Goal: Ask a question

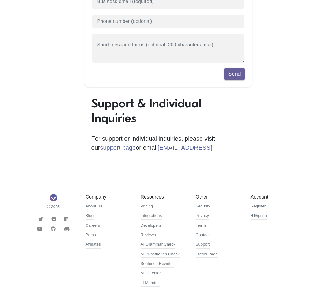
scroll to position [107, 0]
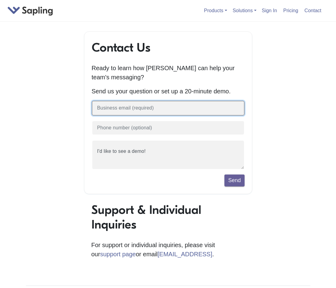
click at [116, 110] on input "text" at bounding box center [168, 108] width 153 height 15
type input "emanhart@unomaha.edu"
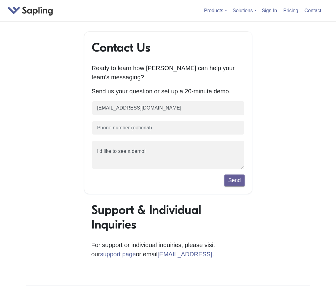
scroll to position [4, 5]
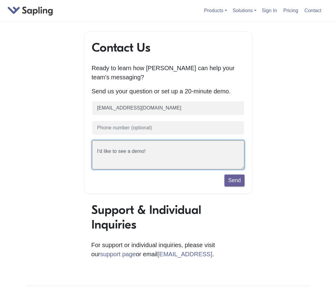
click at [127, 167] on textarea "I'd like to see a demo!" at bounding box center [168, 155] width 153 height 30
drag, startPoint x: 152, startPoint y: 155, endPoint x: 81, endPoint y: 155, distance: 71.4
click at [81, 155] on div "Contact Us Ready to learn how Sapling can help your team's messaging? Send us y…" at bounding box center [167, 215] width 293 height 368
type textarea "Hello, I was wanting to inquire about Saplings pricing for student accounts and…"
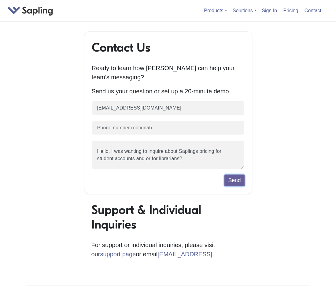
drag, startPoint x: 226, startPoint y: 181, endPoint x: 241, endPoint y: 232, distance: 53.0
click at [241, 232] on div "Contact Us Ready to learn how Sapling can help your team's messaging? Send us y…" at bounding box center [168, 151] width 168 height 240
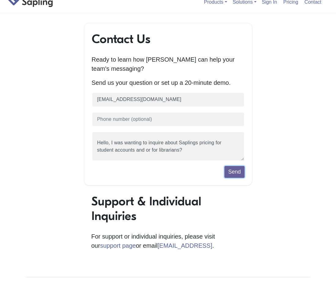
scroll to position [8, 0]
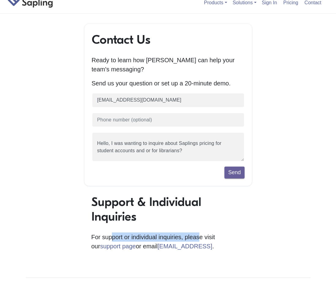
drag, startPoint x: 109, startPoint y: 237, endPoint x: 192, endPoint y: 238, distance: 83.3
click at [192, 238] on p "For support or individual inquiries, please visit our support page or email sup…" at bounding box center [167, 242] width 153 height 18
click at [201, 236] on p "For support or individual inquiries, please visit our support page or email sup…" at bounding box center [167, 242] width 153 height 18
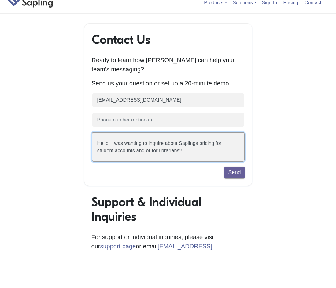
click at [183, 155] on textarea "I'd like to see a demo!" at bounding box center [168, 147] width 153 height 30
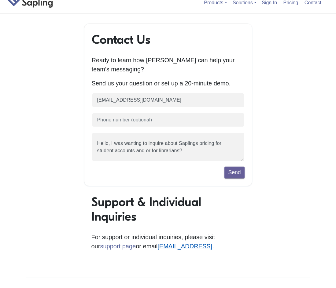
click at [159, 247] on link "[EMAIL_ADDRESS]" at bounding box center [184, 246] width 55 height 7
click at [144, 254] on div "Support & Individual Inquiries For support or individual inquiries, please visi…" at bounding box center [168, 229] width 168 height 68
drag, startPoint x: 127, startPoint y: 247, endPoint x: 177, endPoint y: 246, distance: 50.1
click at [177, 246] on p "For support or individual inquiries, please visit our support page or email sup…" at bounding box center [167, 242] width 153 height 18
copy p "[EMAIL_ADDRESS]"
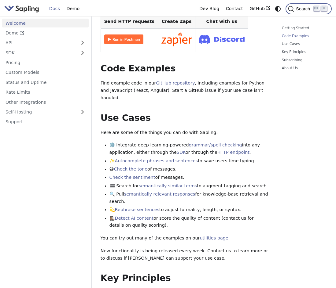
scroll to position [181, 0]
